Goal: Information Seeking & Learning: Learn about a topic

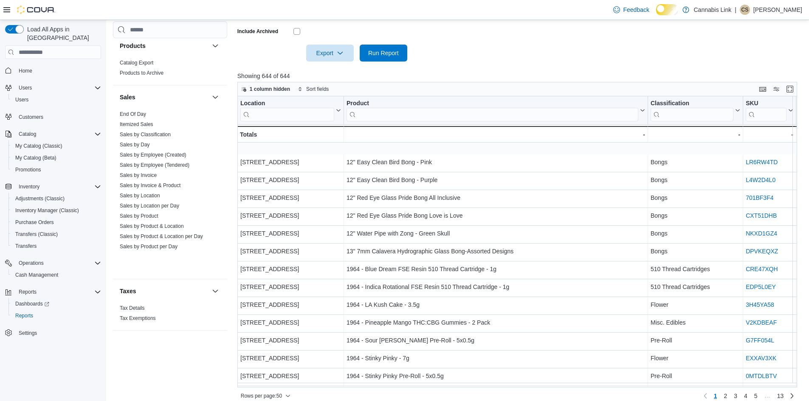
scroll to position [290, 0]
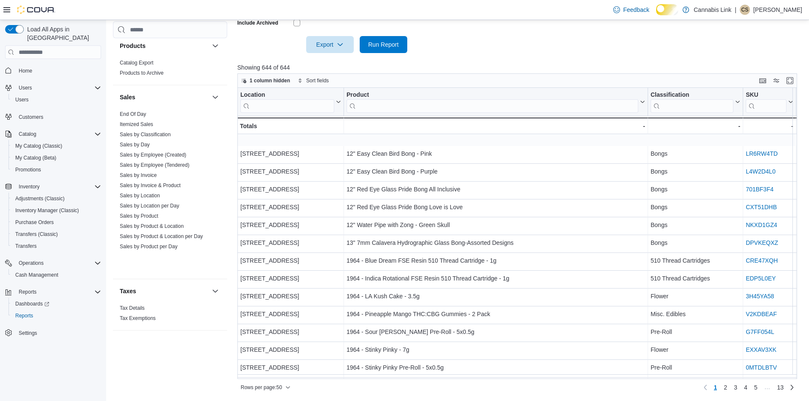
click at [493, 15] on div "Feedback Dark Mode Cannabis Link | CS Cameron Schacter" at bounding box center [404, 10] width 809 height 20
click at [47, 272] on span "Cash Management" at bounding box center [36, 275] width 43 height 7
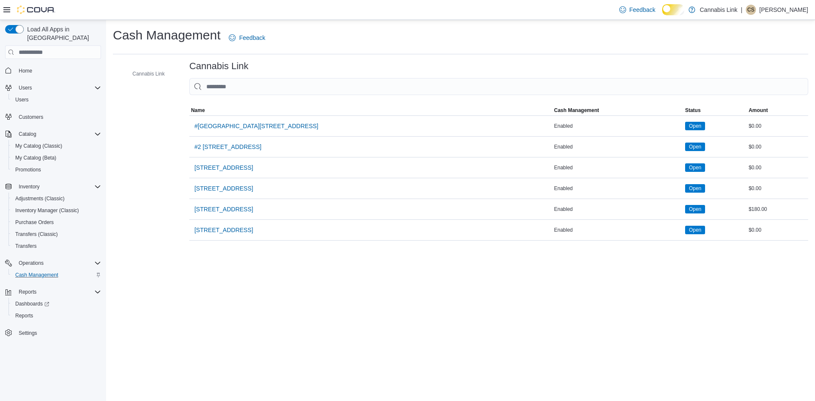
click at [253, 172] on span "[STREET_ADDRESS]" at bounding box center [223, 167] width 59 height 8
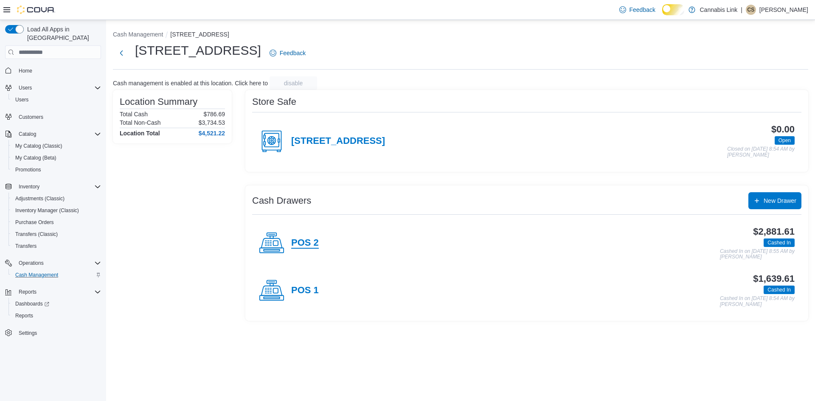
click at [303, 249] on h4 "POS 2" at bounding box center [305, 243] width 28 height 11
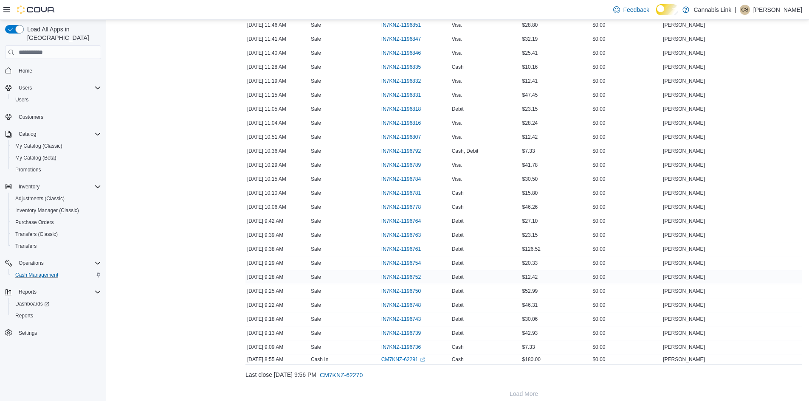
scroll to position [985, 0]
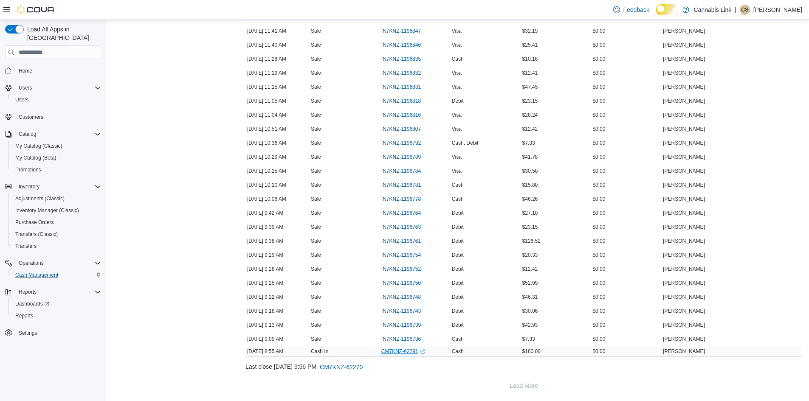
click at [397, 349] on link "CM7KNZ-62291 (opens in a new tab or window)" at bounding box center [403, 351] width 44 height 7
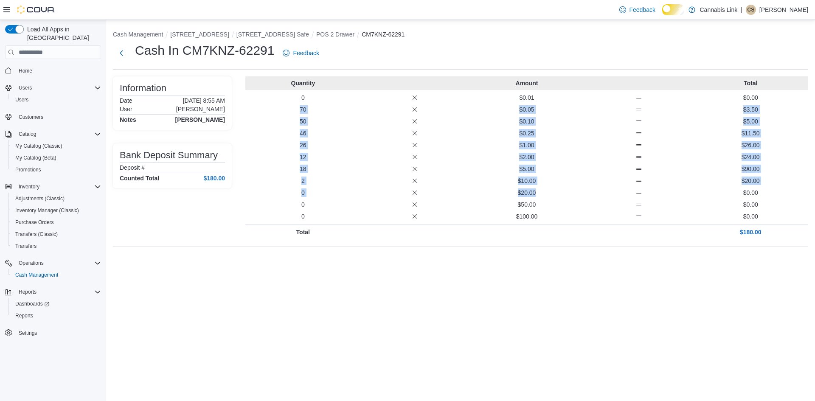
drag, startPoint x: 554, startPoint y: 213, endPoint x: 272, endPoint y: 118, distance: 298.1
click at [272, 118] on div "Quantity Amount Total 0 $0.01 $0.00 70 $0.05 $3.50 50 $0.10 $5.00 46 $0.25 $11.…" at bounding box center [526, 157] width 563 height 163
click at [537, 185] on p "$10.00" at bounding box center [526, 181] width 109 height 8
drag, startPoint x: 540, startPoint y: 204, endPoint x: 274, endPoint y: 112, distance: 281.3
click at [274, 112] on div "Quantity Amount Total 0 $0.01 $0.00 70 $0.05 $3.50 50 $0.10 $5.00 46 $0.25 $11.…" at bounding box center [526, 157] width 563 height 163
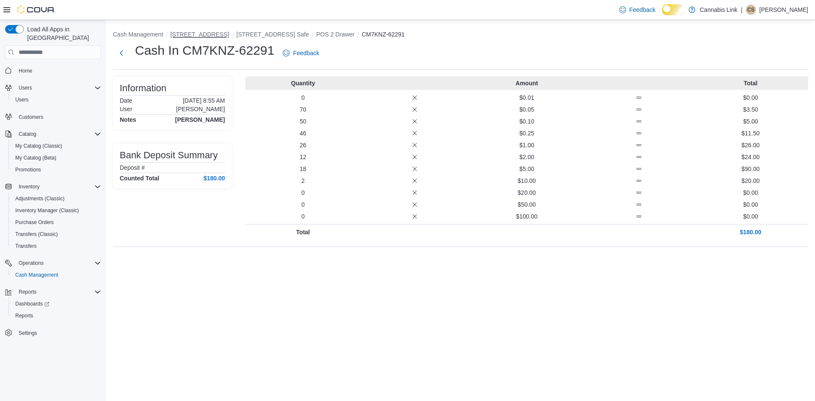
click at [229, 36] on button "[STREET_ADDRESS]" at bounding box center [199, 34] width 59 height 7
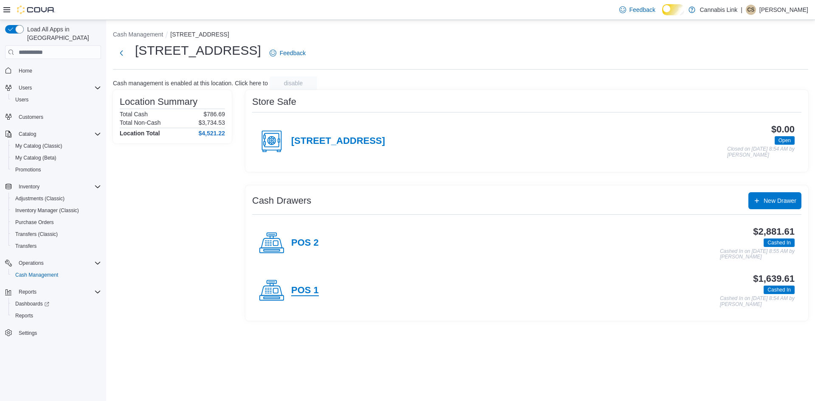
click at [309, 296] on h4 "POS 1" at bounding box center [305, 290] width 28 height 11
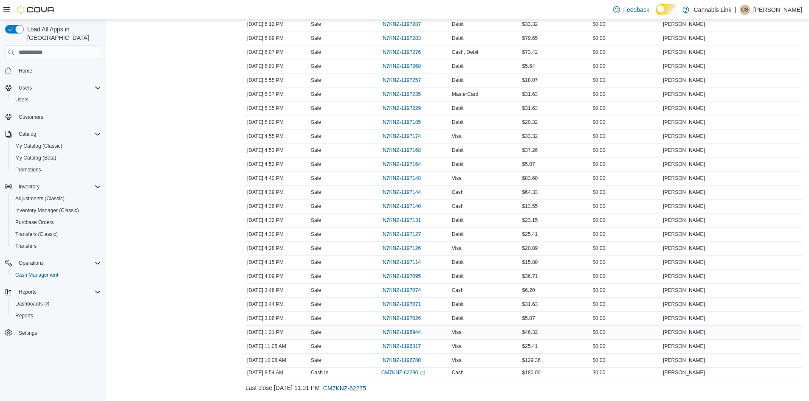
scroll to position [453, 0]
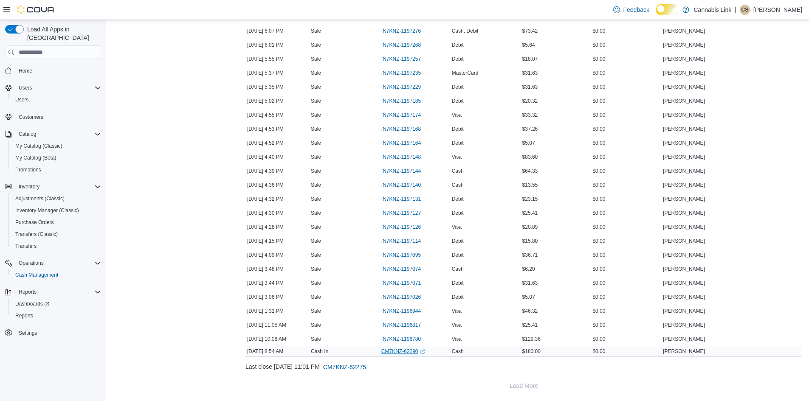
click at [418, 352] on link "CM7KNZ-62290 (opens in a new tab or window)" at bounding box center [403, 351] width 44 height 7
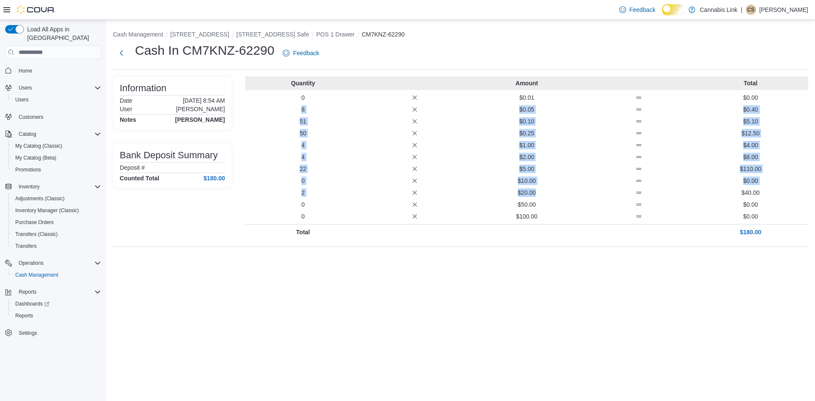
drag, startPoint x: 556, startPoint y: 212, endPoint x: 271, endPoint y: 114, distance: 301.3
click at [271, 114] on div "Quantity Amount Total 0 $0.01 $0.00 8 $0.05 $0.40 51 $0.10 $5.10 50 $0.25 $12.5…" at bounding box center [526, 157] width 563 height 163
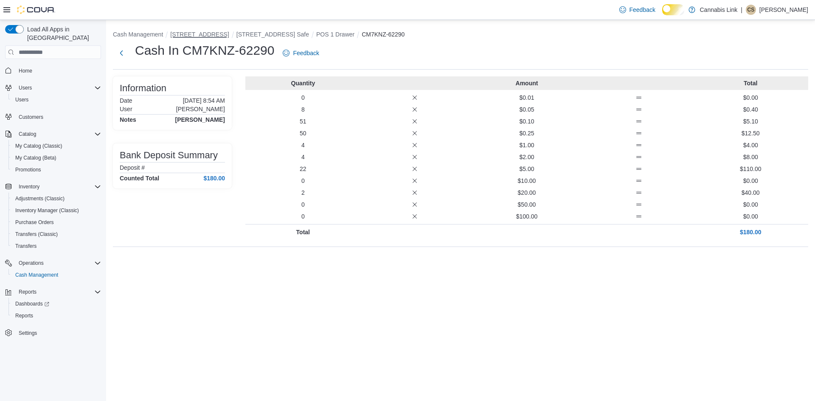
click at [229, 36] on button "[STREET_ADDRESS]" at bounding box center [199, 34] width 59 height 7
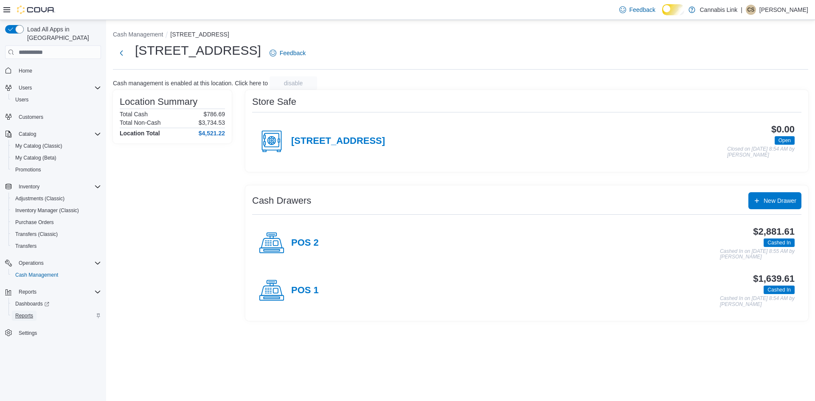
click at [27, 311] on span "Reports" at bounding box center [24, 316] width 18 height 10
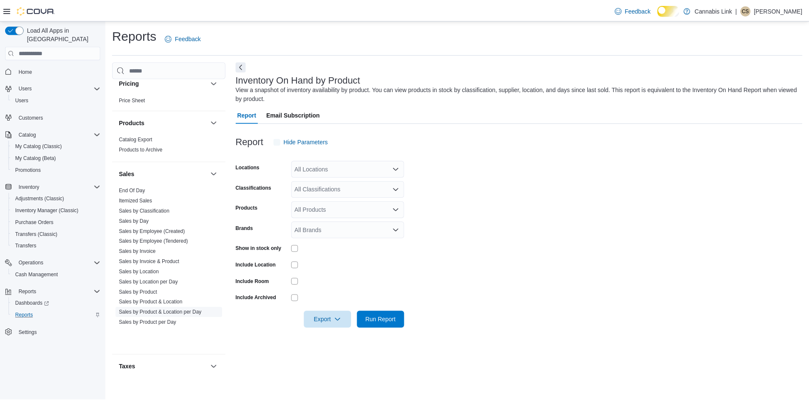
scroll to position [514, 0]
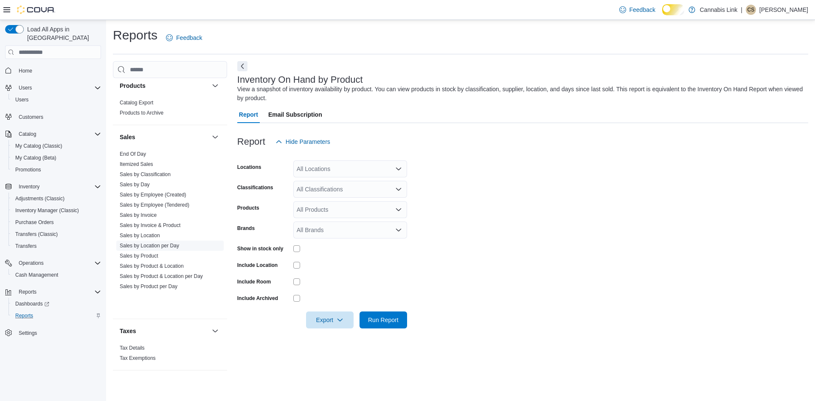
click at [177, 249] on link "Sales by Location per Day" at bounding box center [149, 246] width 59 height 6
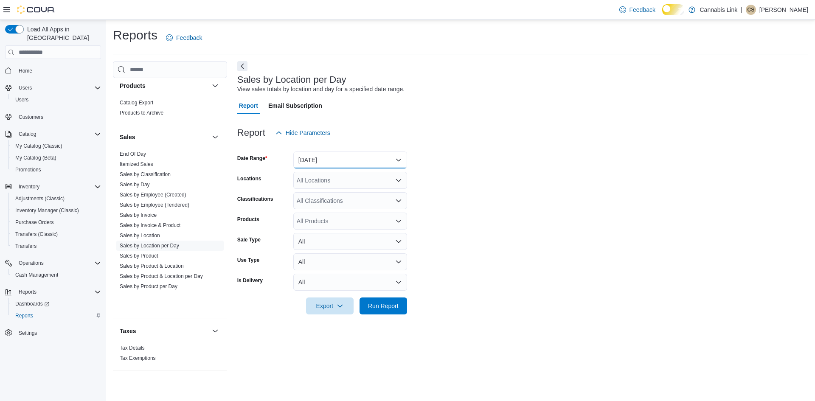
click at [334, 166] on button "[DATE]" at bounding box center [350, 160] width 114 height 17
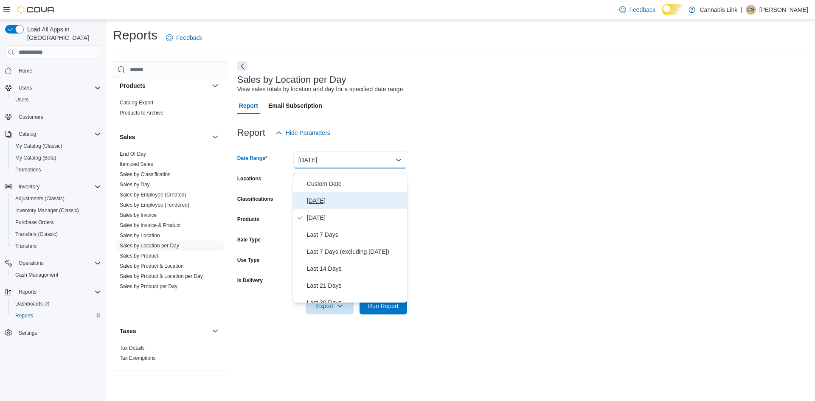
click at [327, 204] on span "[DATE]" at bounding box center [355, 201] width 97 height 10
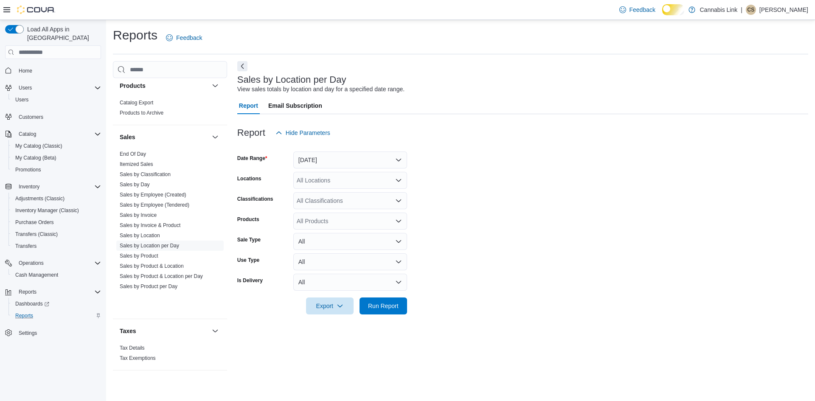
click at [330, 183] on div "All Locations" at bounding box center [350, 180] width 114 height 17
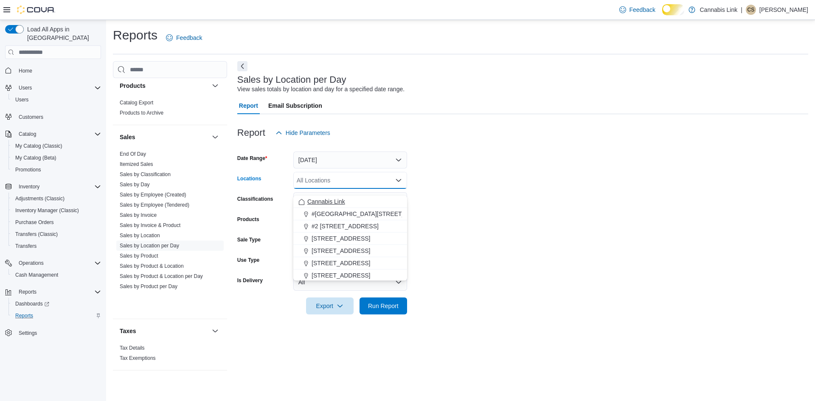
click at [331, 201] on span "Cannabis Link" at bounding box center [326, 201] width 38 height 8
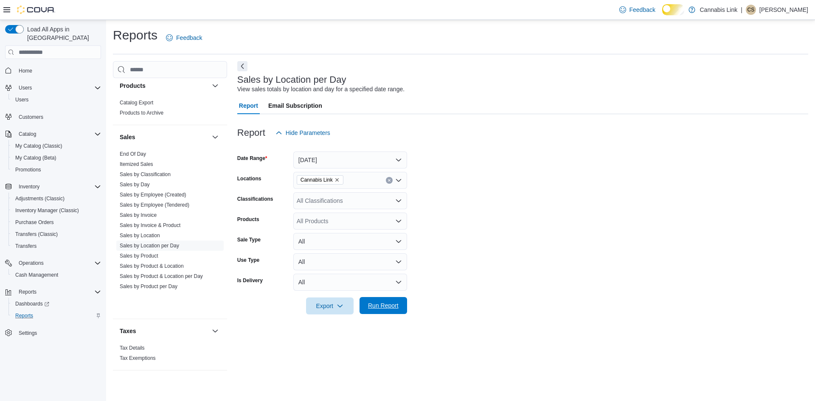
click at [379, 310] on span "Run Report" at bounding box center [383, 305] width 31 height 8
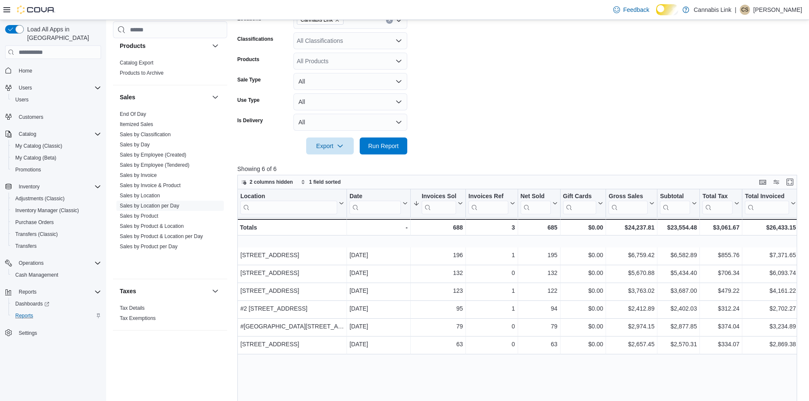
scroll to position [270, 0]
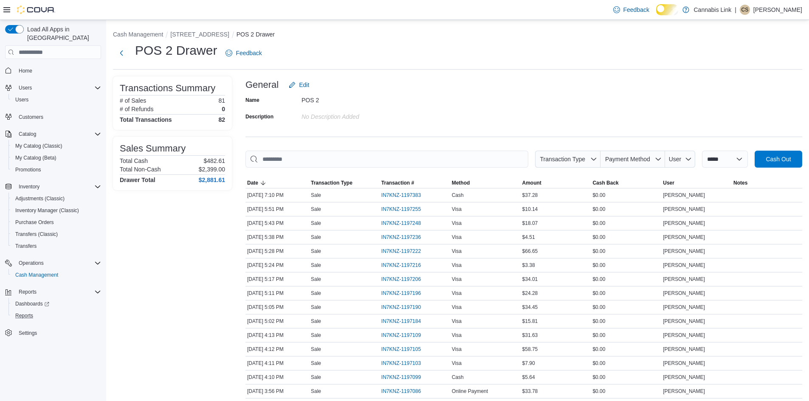
click at [33, 317] on button "Reports" at bounding box center [56, 316] width 96 height 12
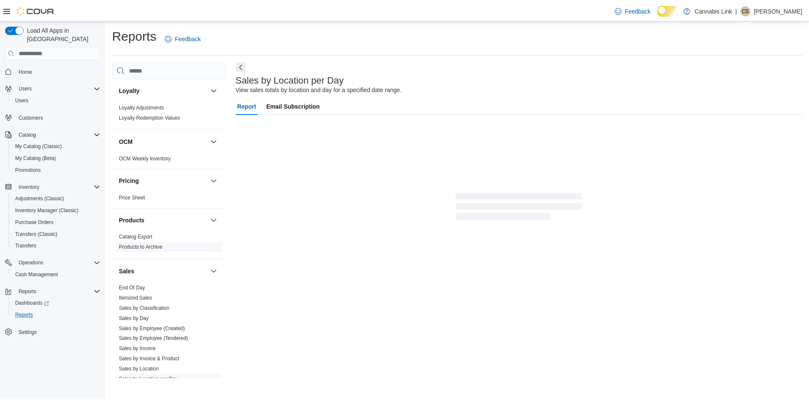
scroll to position [514, 0]
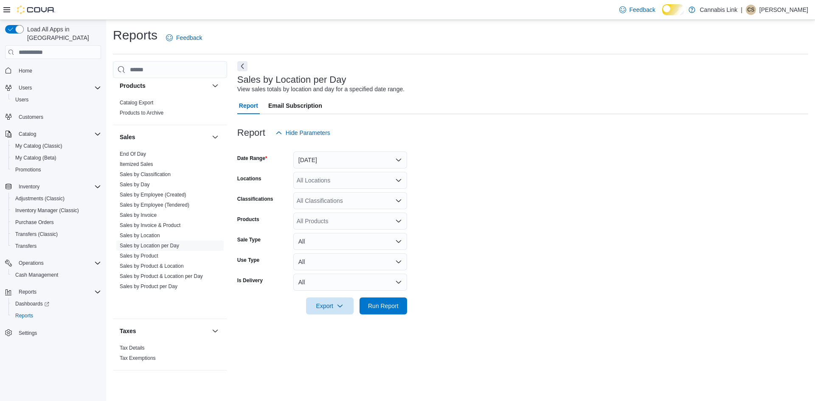
drag, startPoint x: 324, startPoint y: 157, endPoint x: 322, endPoint y: 166, distance: 9.1
click at [324, 152] on div at bounding box center [522, 146] width 571 height 10
click at [320, 177] on form "Date Range Yesterday Locations All Locations Classifications All Classification…" at bounding box center [522, 227] width 571 height 173
click at [319, 163] on button "[DATE]" at bounding box center [350, 160] width 114 height 17
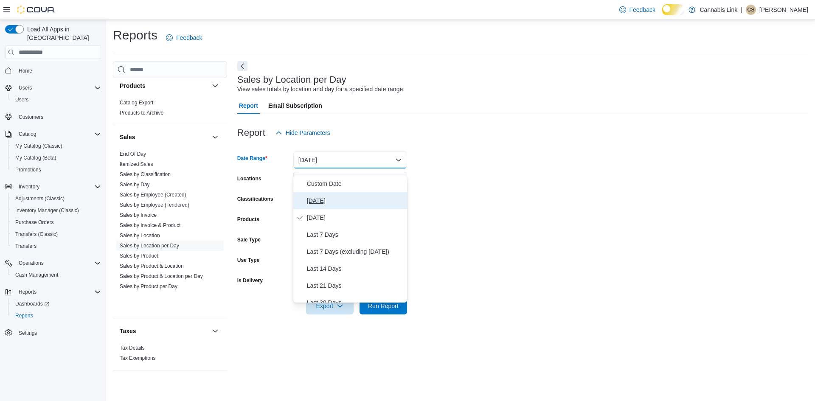
click at [321, 200] on span "[DATE]" at bounding box center [355, 201] width 97 height 10
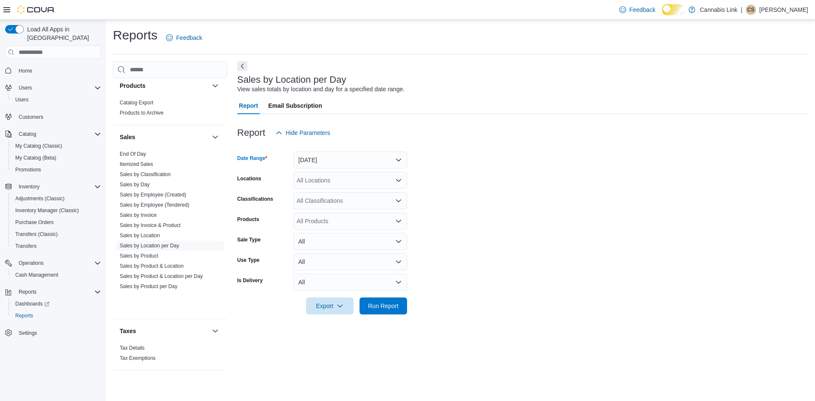
click at [338, 189] on div "All Locations" at bounding box center [350, 180] width 114 height 17
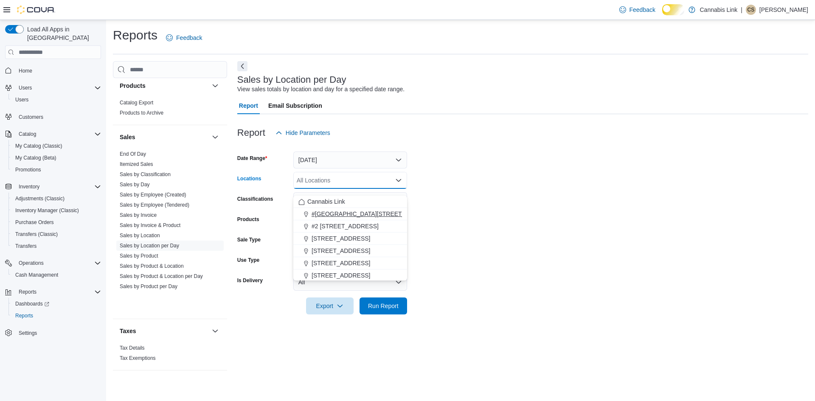
click at [344, 209] on button "#[GEOGRAPHIC_DATA][STREET_ADDRESS]" at bounding box center [350, 214] width 114 height 12
click at [344, 197] on span "Cannabis Link" at bounding box center [326, 201] width 38 height 8
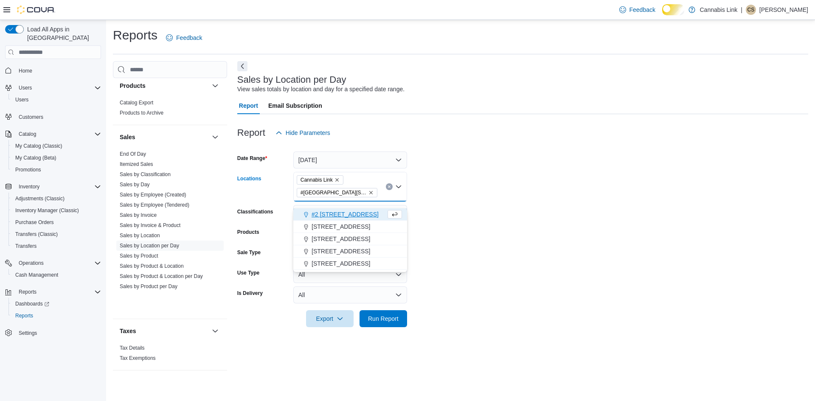
click at [372, 195] on icon "Remove #1 1175 Hyde Park Road, Unit 2B from selection in this group" at bounding box center [370, 192] width 5 height 5
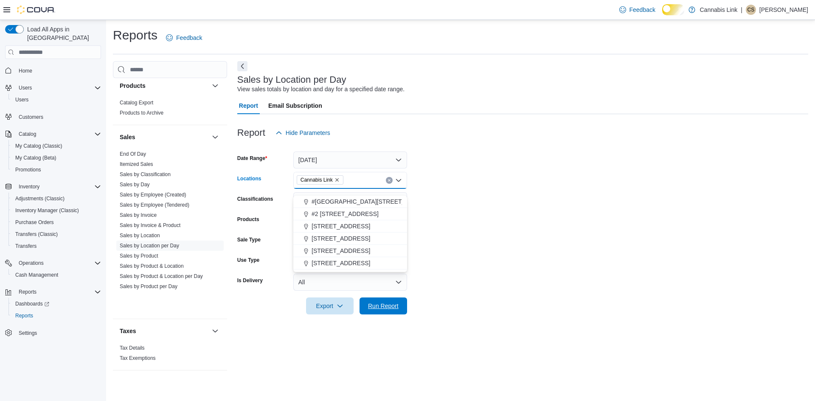
click at [393, 310] on span "Run Report" at bounding box center [383, 306] width 31 height 8
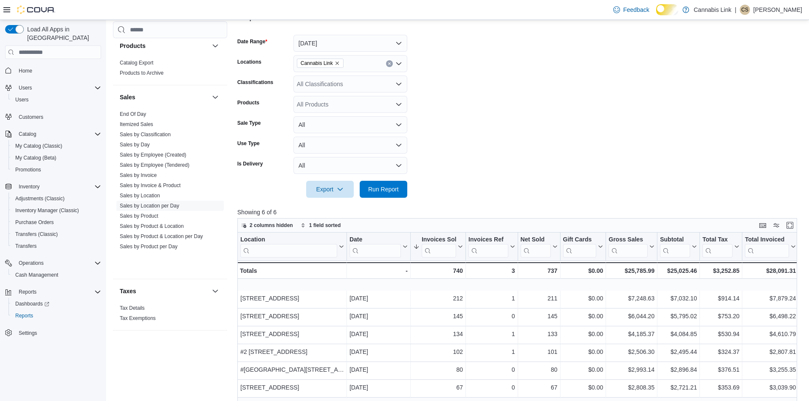
scroll to position [156, 0]
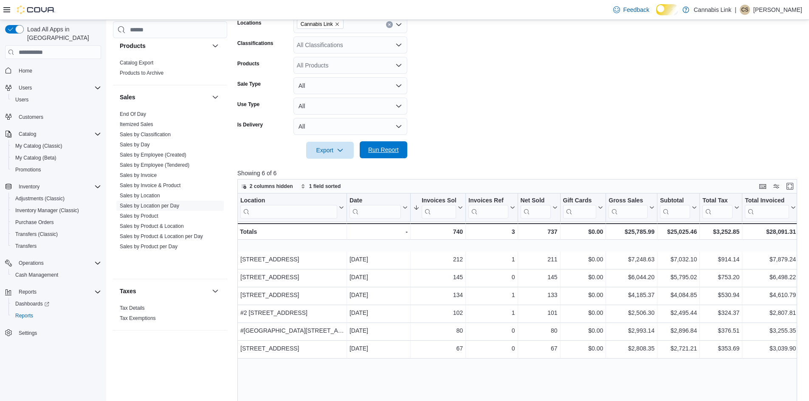
click at [387, 154] on span "Run Report" at bounding box center [383, 150] width 31 height 8
